Goal: Information Seeking & Learning: Learn about a topic

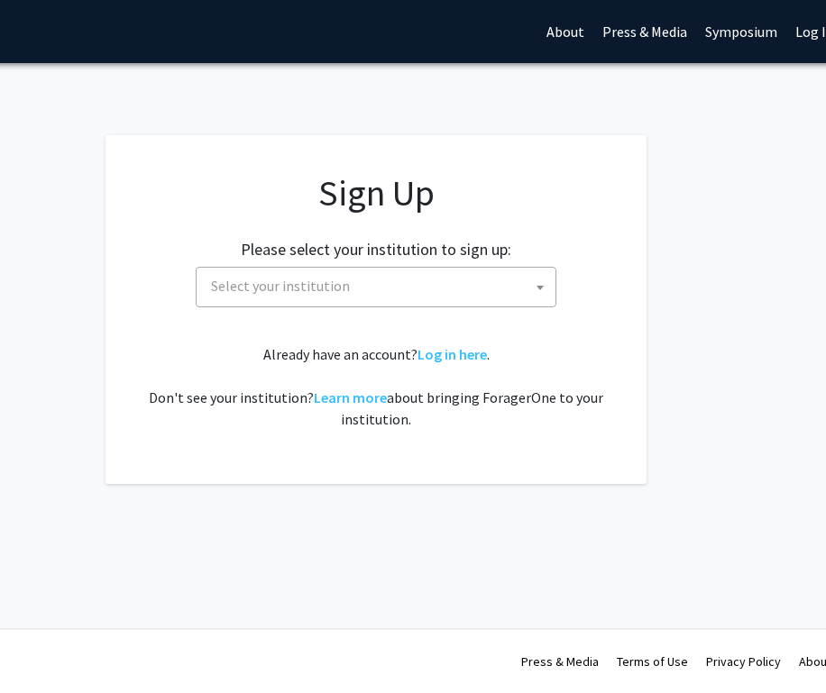
scroll to position [0, 166]
click at [272, 297] on span "Select your institution" at bounding box center [379, 286] width 352 height 37
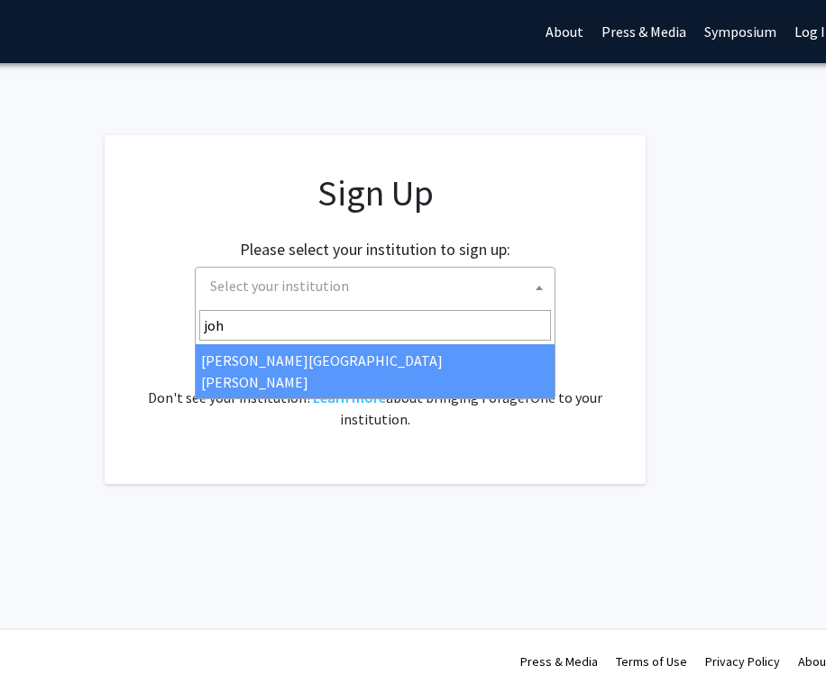
type input "joh"
select select "1"
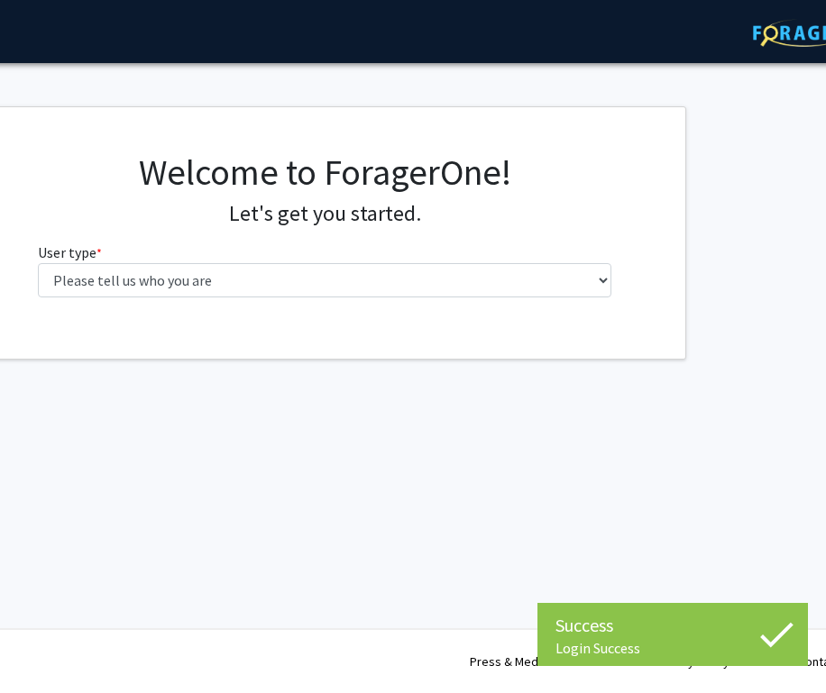
scroll to position [0, 219]
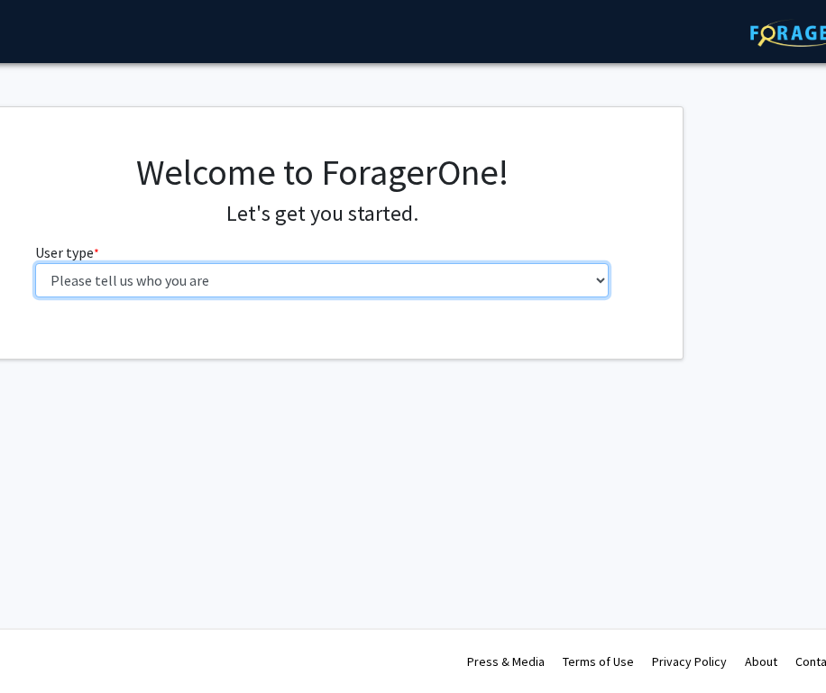
select select "2: masters"
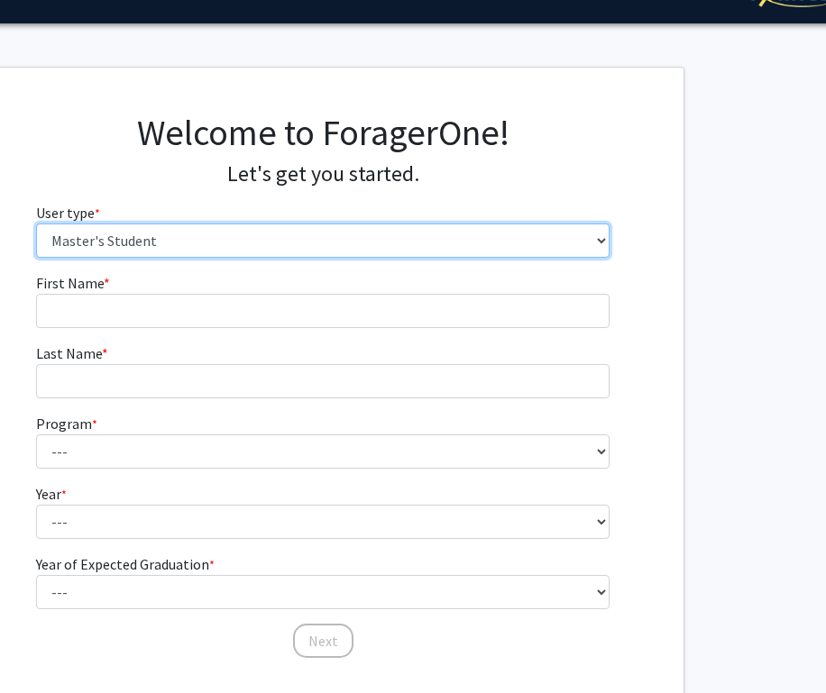
scroll to position [65, 218]
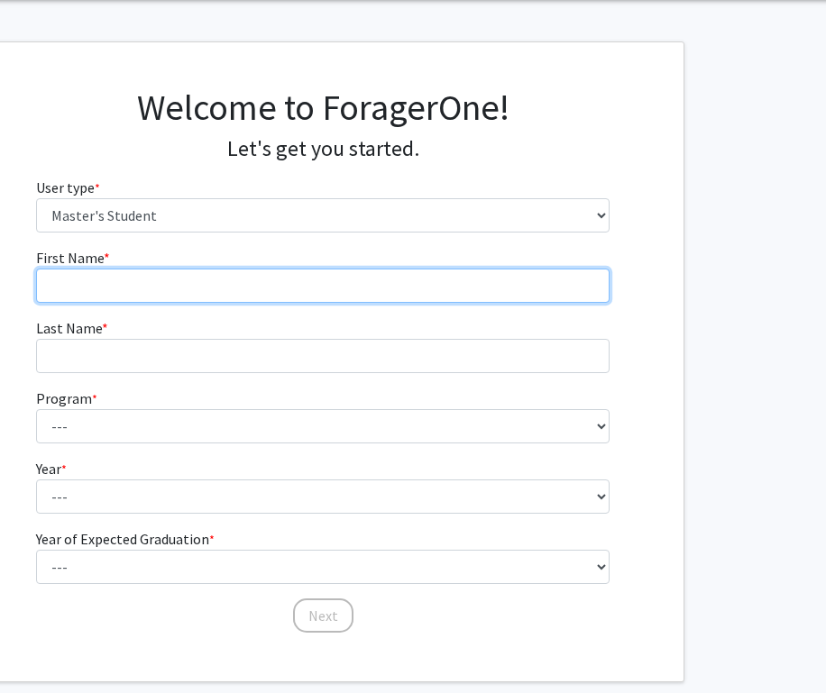
click at [187, 296] on input "First Name * required" at bounding box center [323, 286] width 574 height 34
type input "Bayan"
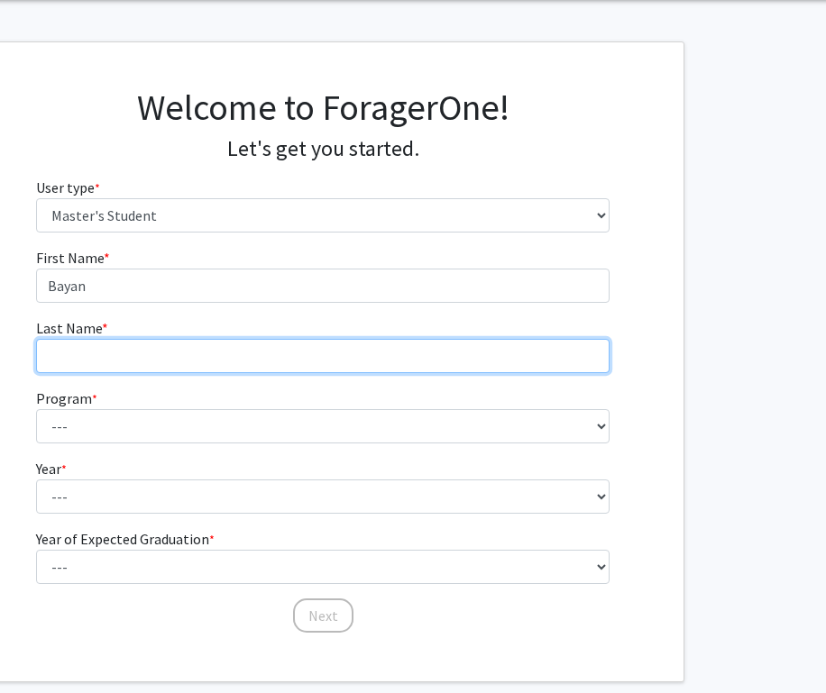
click at [185, 346] on input "Last Name * required" at bounding box center [323, 356] width 574 height 34
type input "Mohamed"
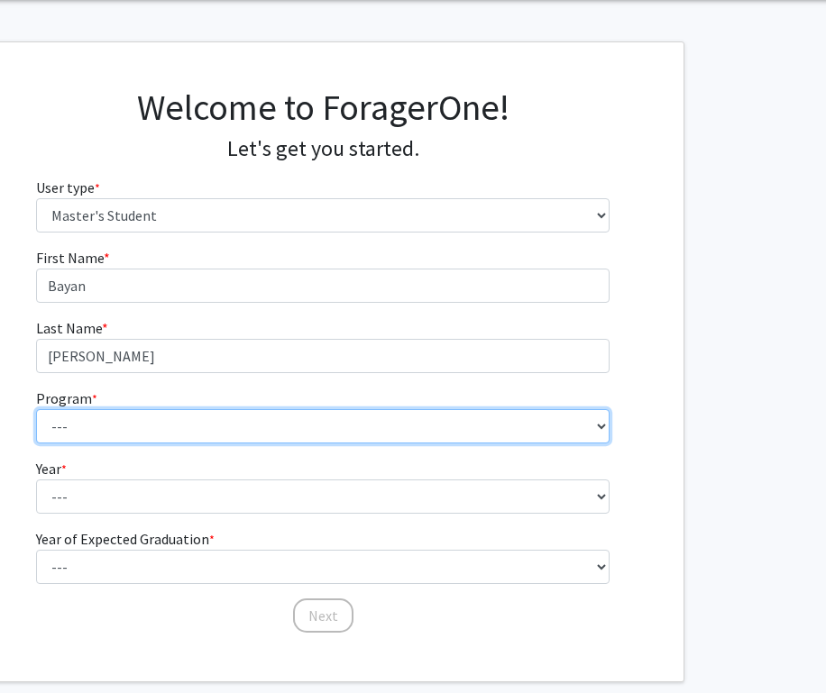
select select "26: 18"
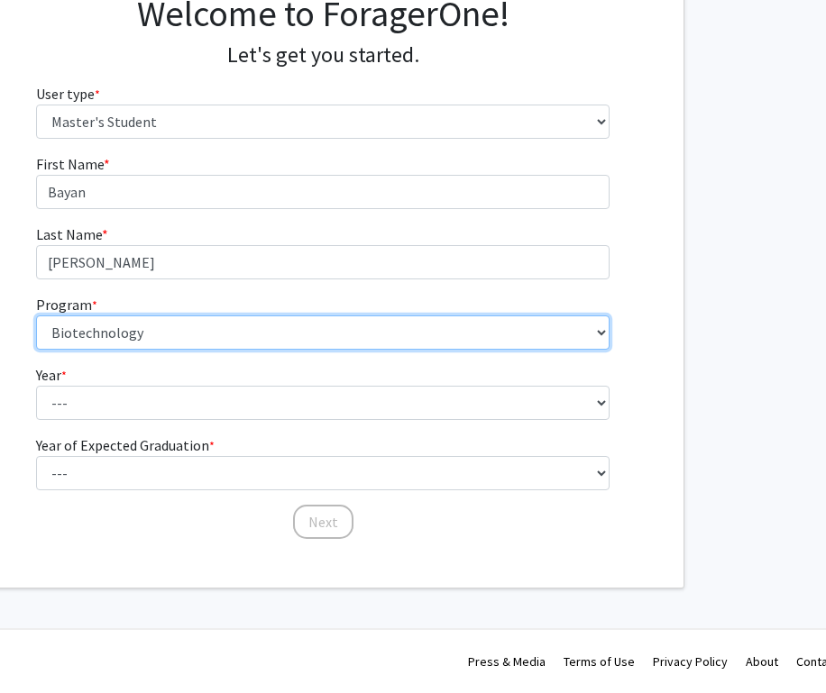
scroll to position [158, 218]
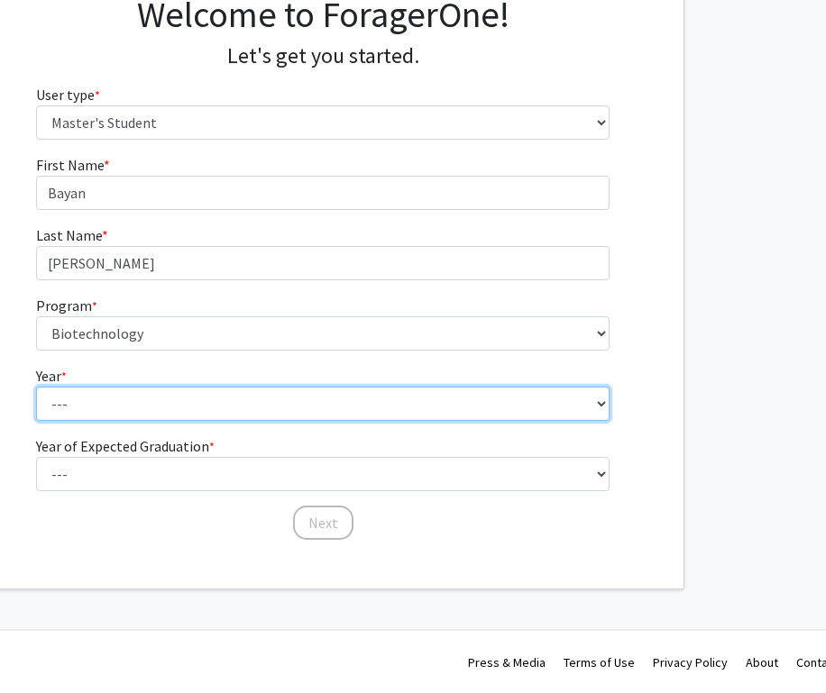
select select "1: first_year"
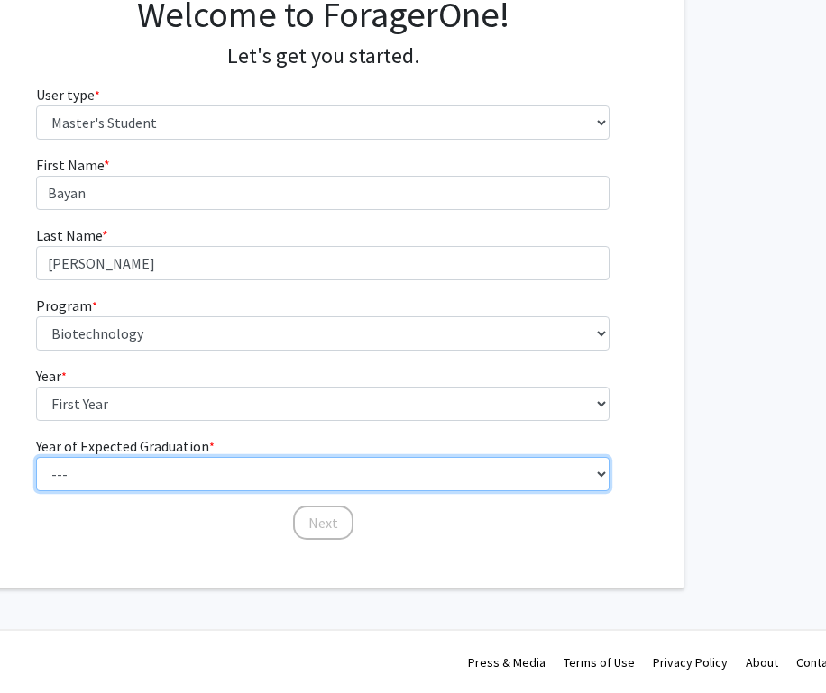
select select "2: 2026"
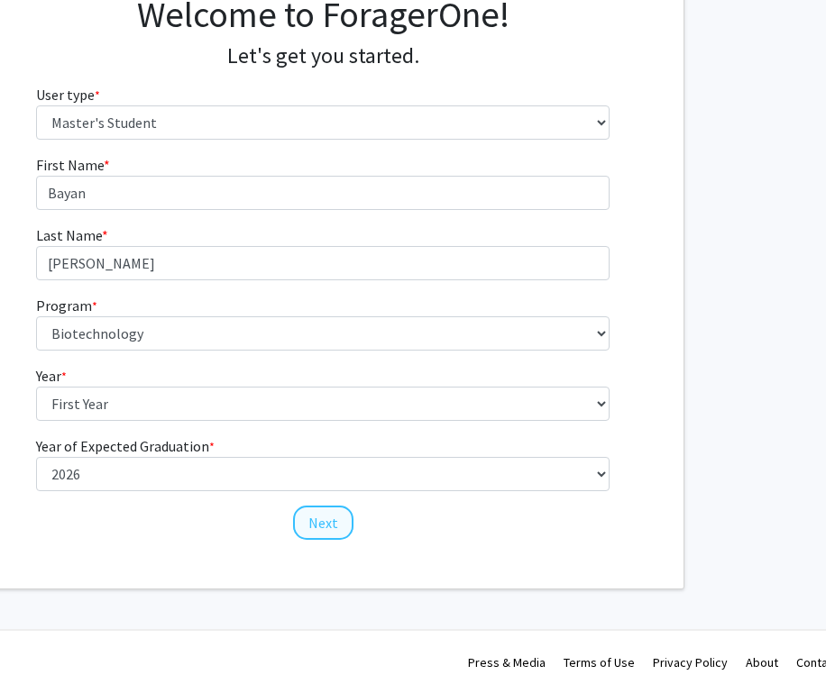
click at [327, 527] on button "Next" at bounding box center [323, 523] width 60 height 34
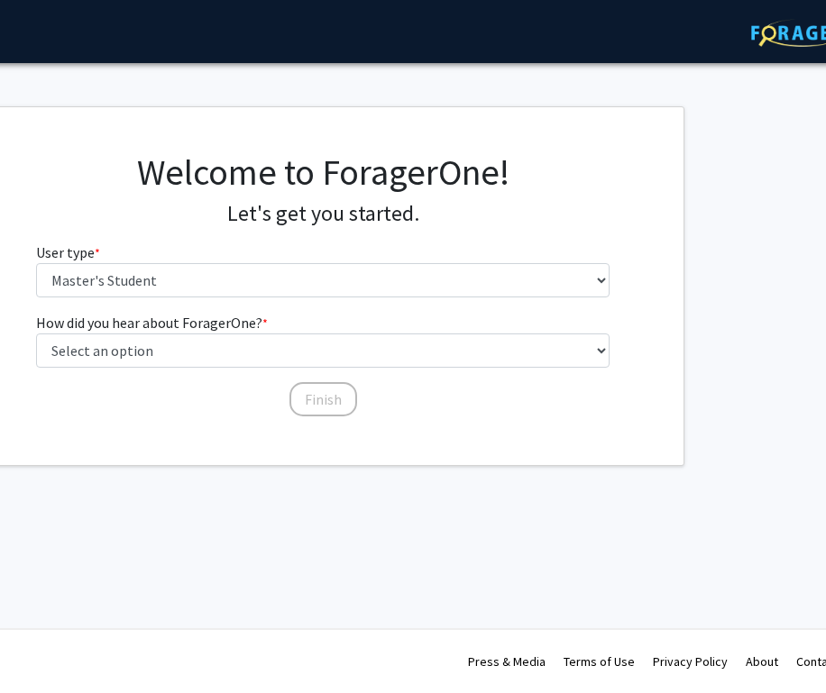
scroll to position [0, 218]
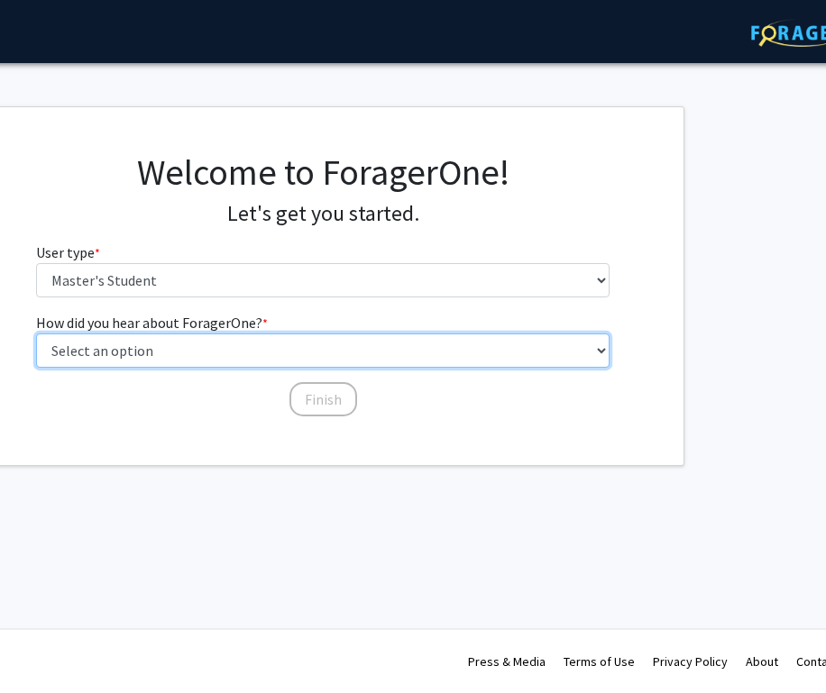
select select "3: university_website"
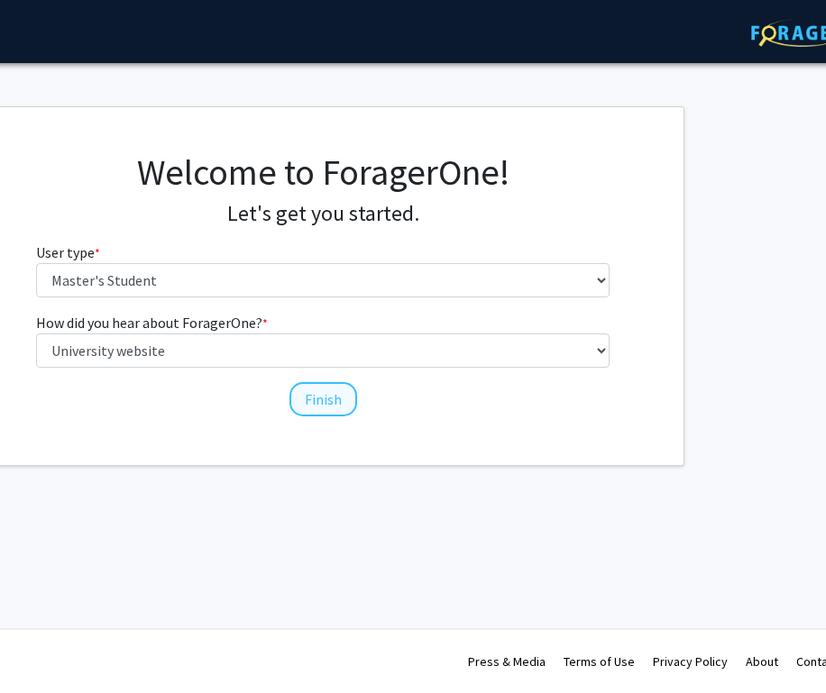
click at [329, 404] on button "Finish" at bounding box center [323, 399] width 68 height 34
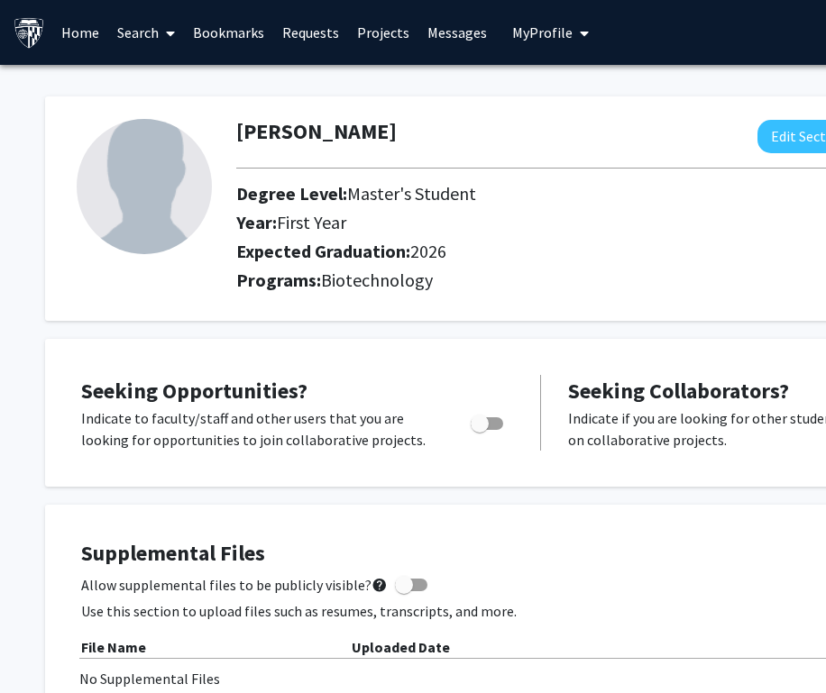
click at [142, 32] on link "Search" at bounding box center [146, 32] width 76 height 63
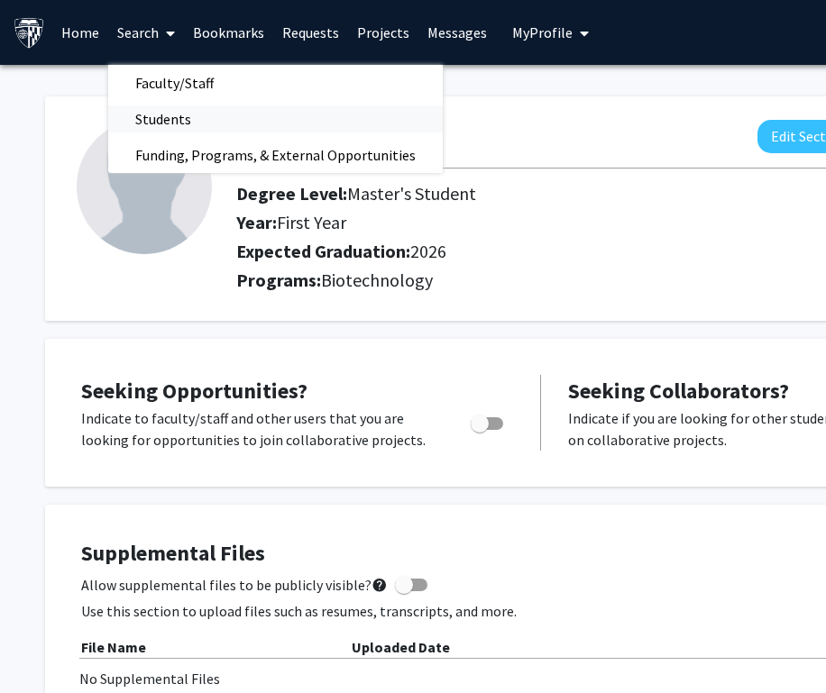
click at [160, 114] on span "Students" at bounding box center [163, 119] width 110 height 36
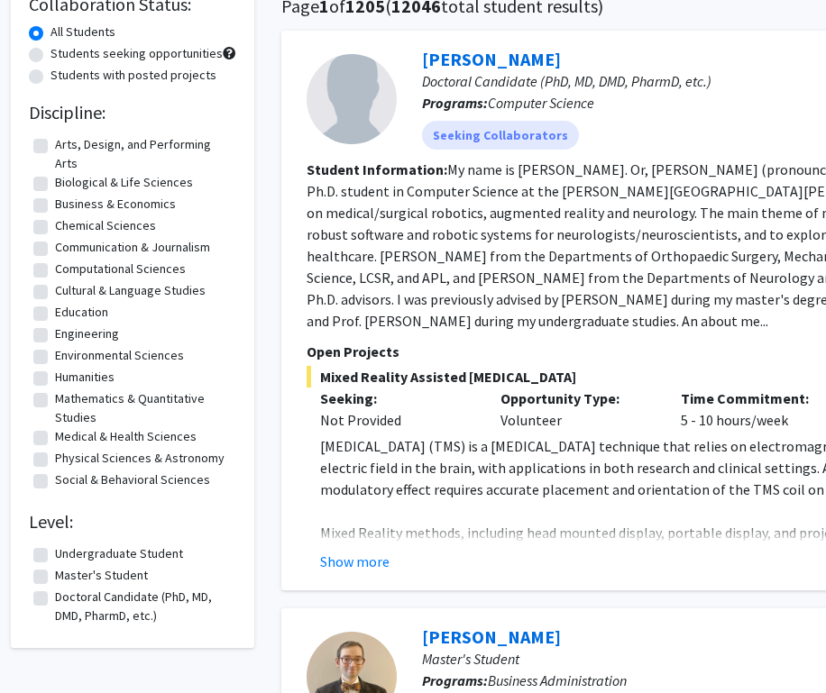
scroll to position [148, 3]
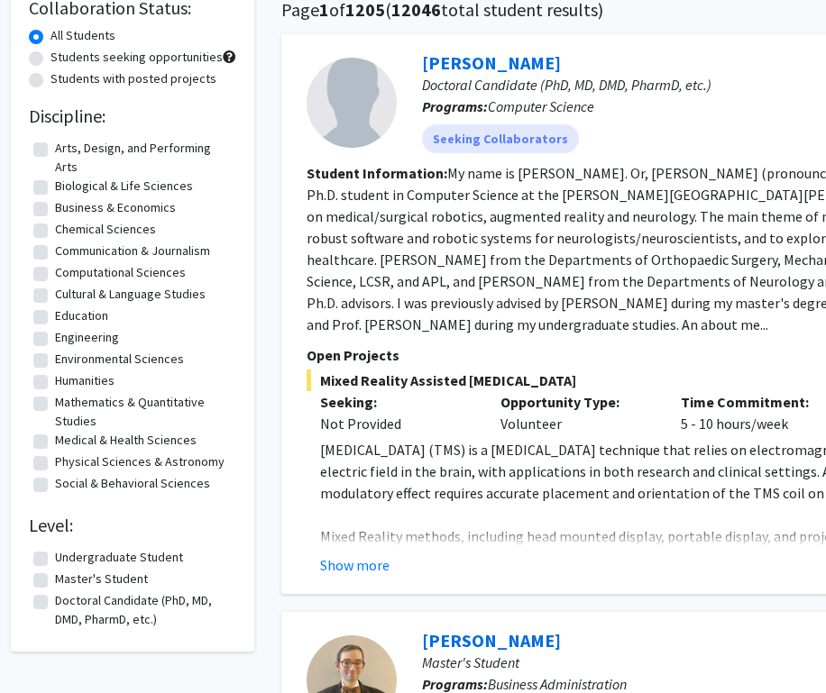
click at [104, 190] on label "Biological & Life Sciences" at bounding box center [124, 186] width 138 height 19
click at [67, 188] on input "Biological & Life Sciences" at bounding box center [61, 183] width 12 height 12
checkbox input "true"
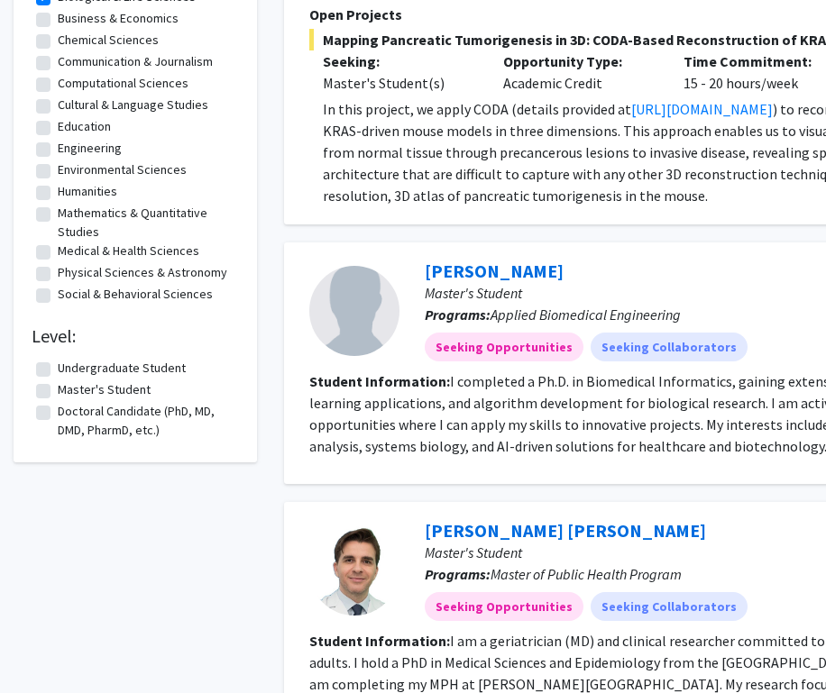
scroll to position [339, 0]
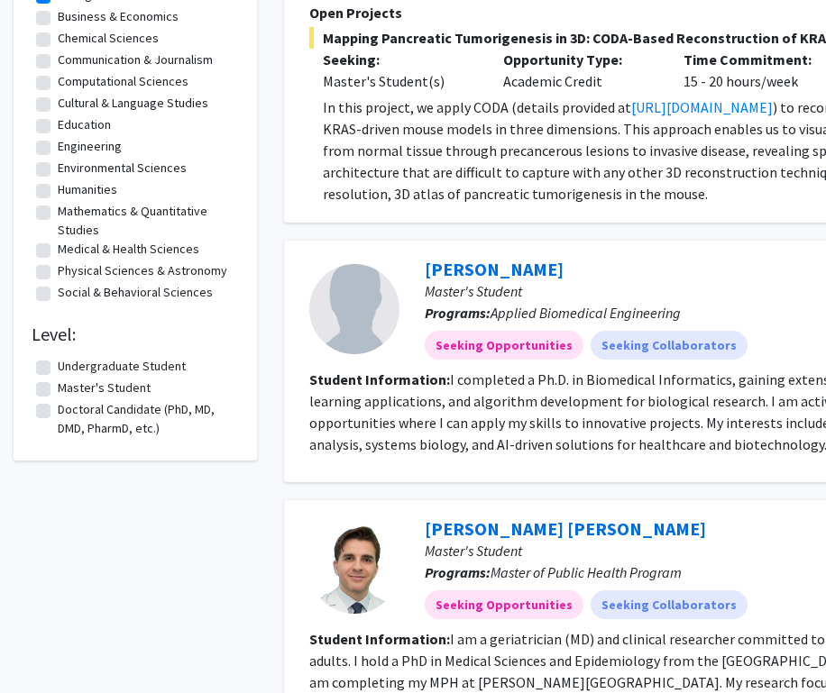
click at [113, 390] on label "Master's Student" at bounding box center [104, 388] width 93 height 19
click at [69, 390] on input "Master's Student" at bounding box center [64, 385] width 12 height 12
checkbox input "true"
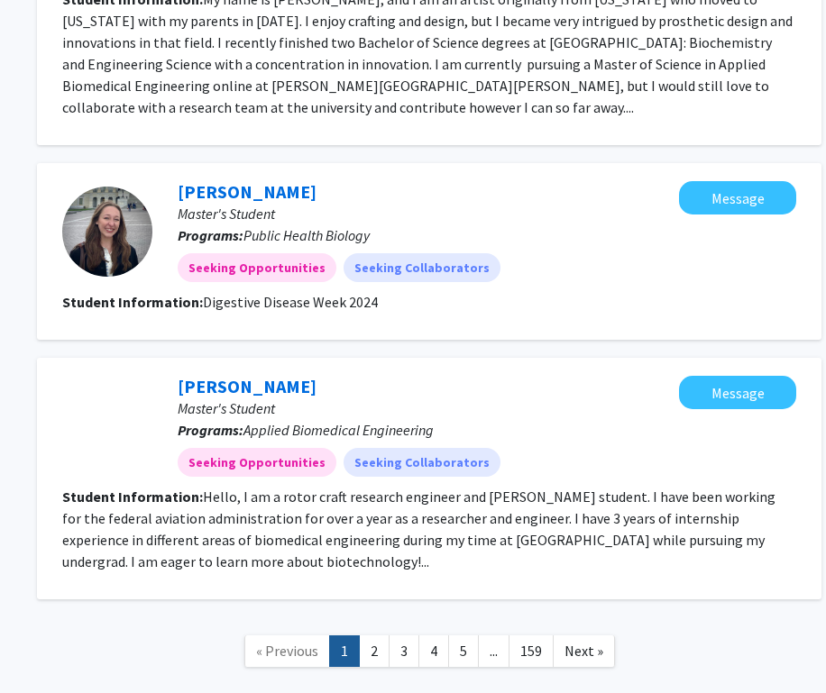
scroll to position [2506, 247]
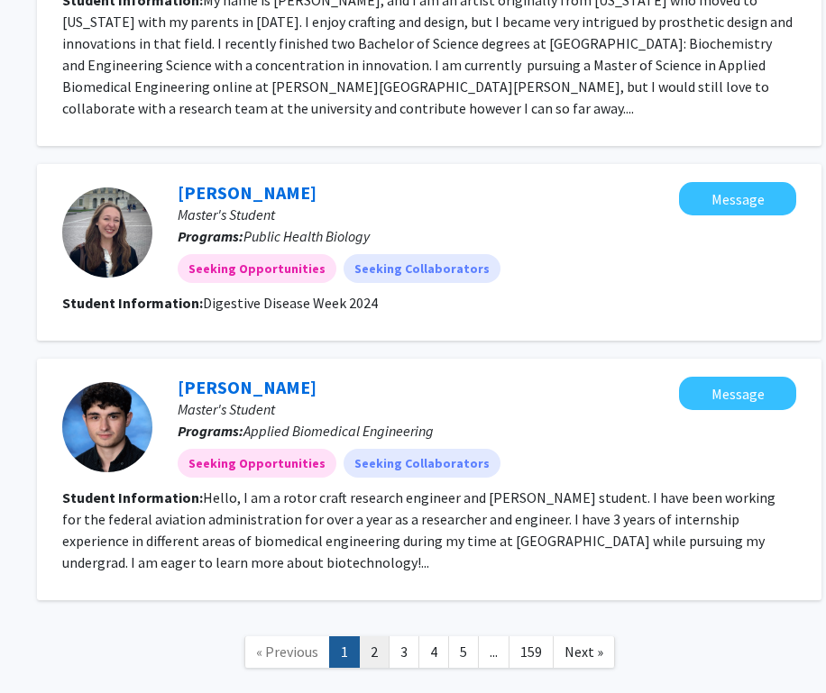
click at [381, 636] on link "2" at bounding box center [374, 652] width 31 height 32
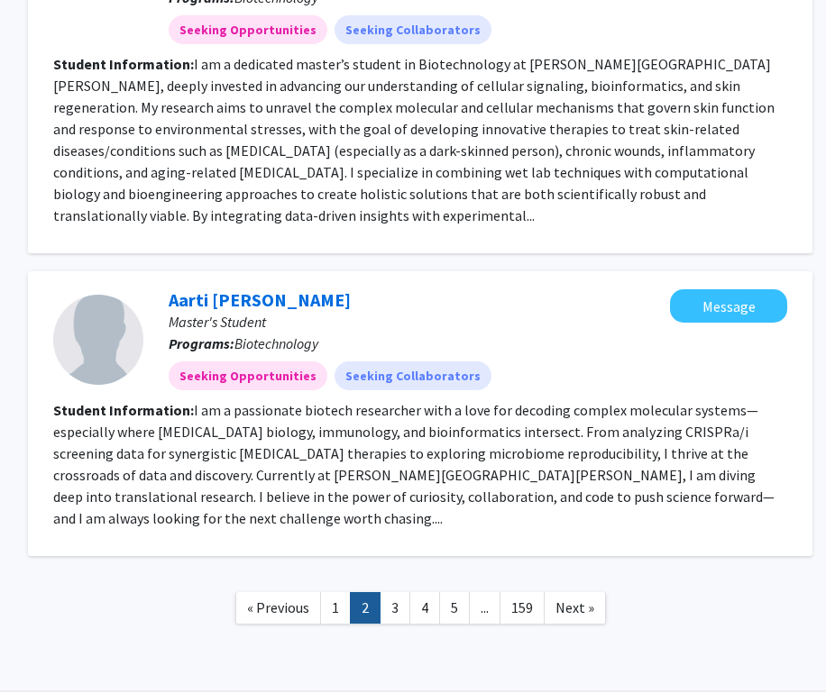
scroll to position [2571, 256]
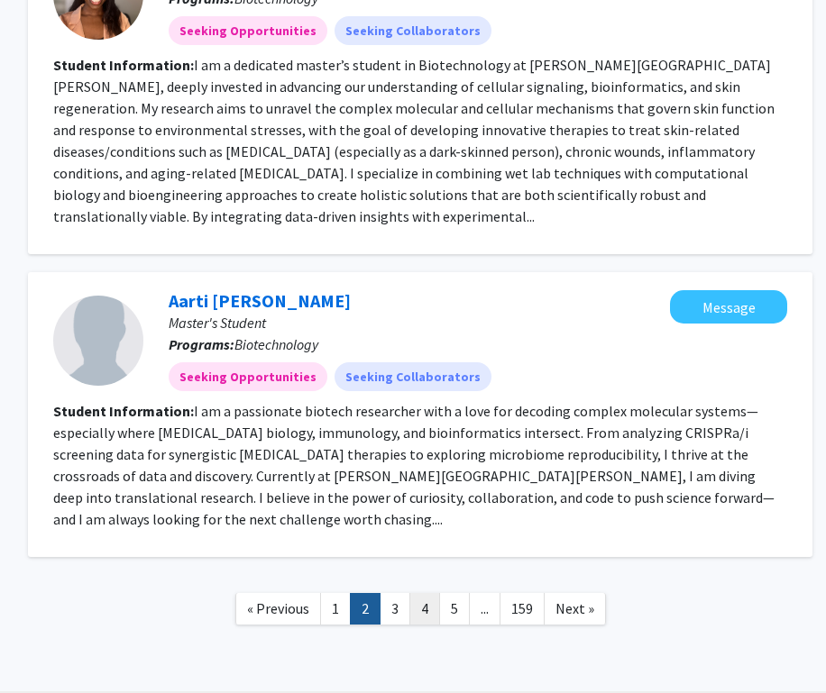
click at [417, 593] on link "4" at bounding box center [424, 609] width 31 height 32
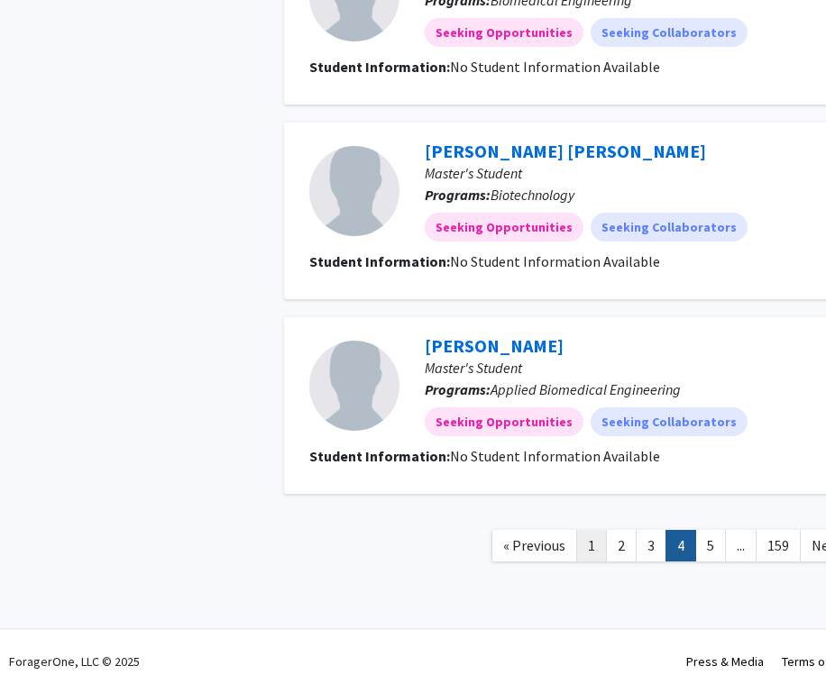
scroll to position [1619, 0]
click at [711, 552] on link "5" at bounding box center [710, 546] width 31 height 32
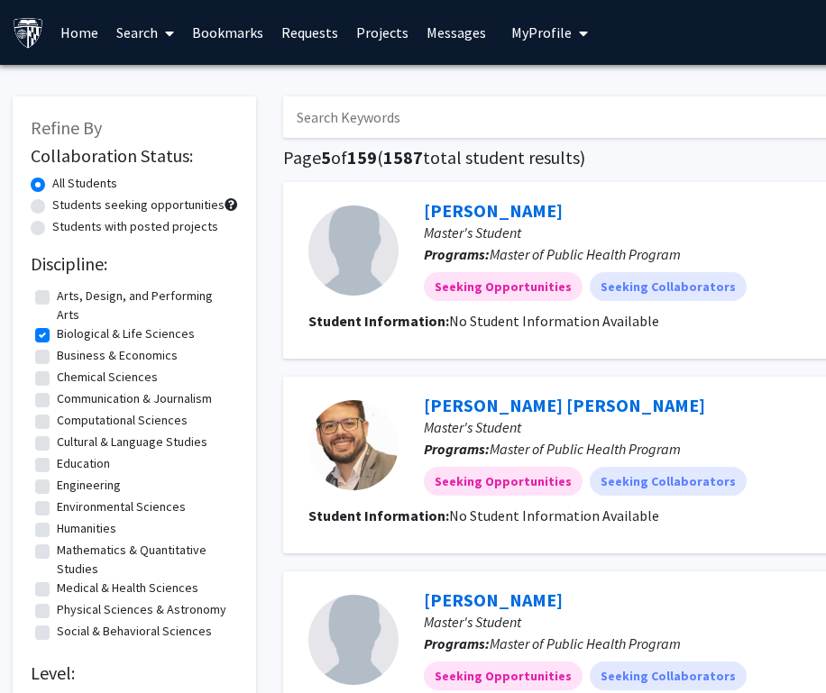
scroll to position [0, 1]
click at [125, 44] on link "Search" at bounding box center [145, 32] width 76 height 63
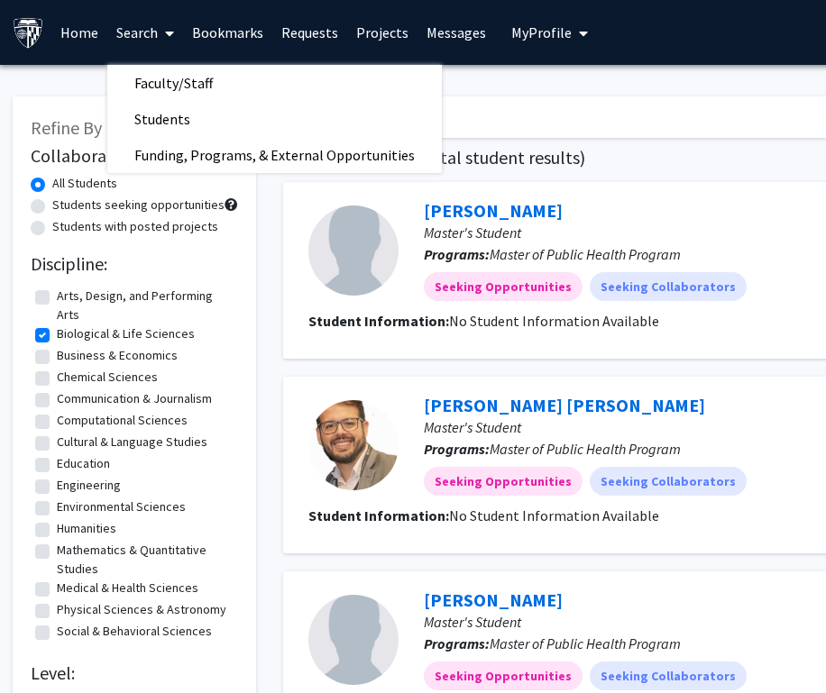
click at [63, 44] on link "Home" at bounding box center [79, 32] width 56 height 63
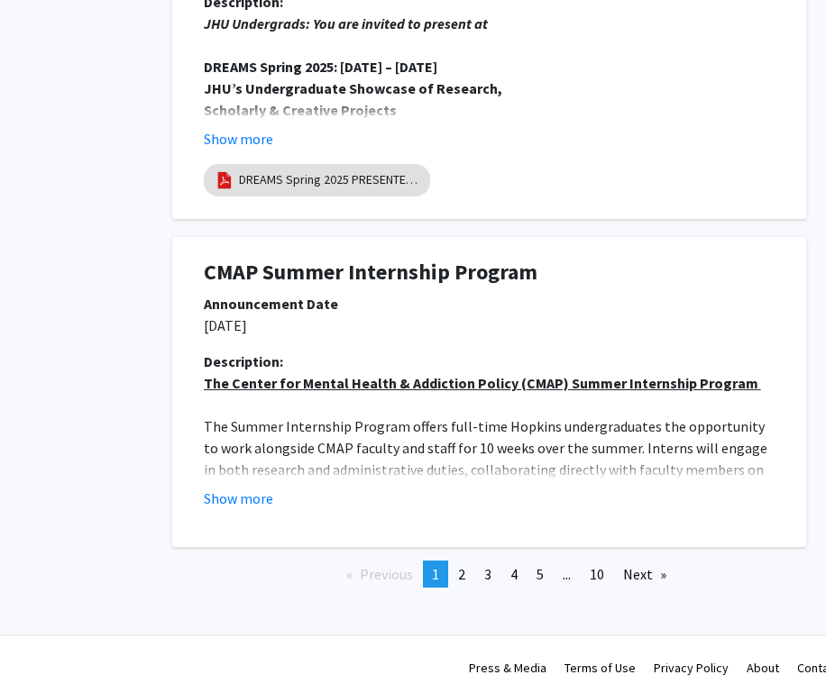
scroll to position [3372, 217]
